Goal: Task Accomplishment & Management: Manage account settings

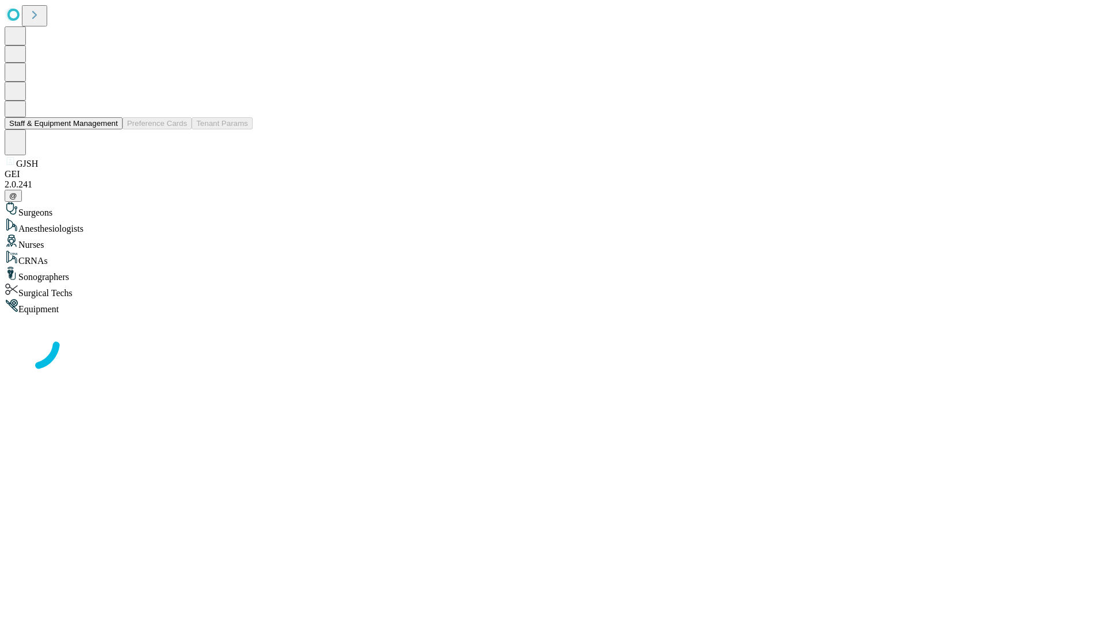
click at [110, 129] on button "Staff & Equipment Management" at bounding box center [64, 123] width 118 height 12
